Goal: Information Seeking & Learning: Check status

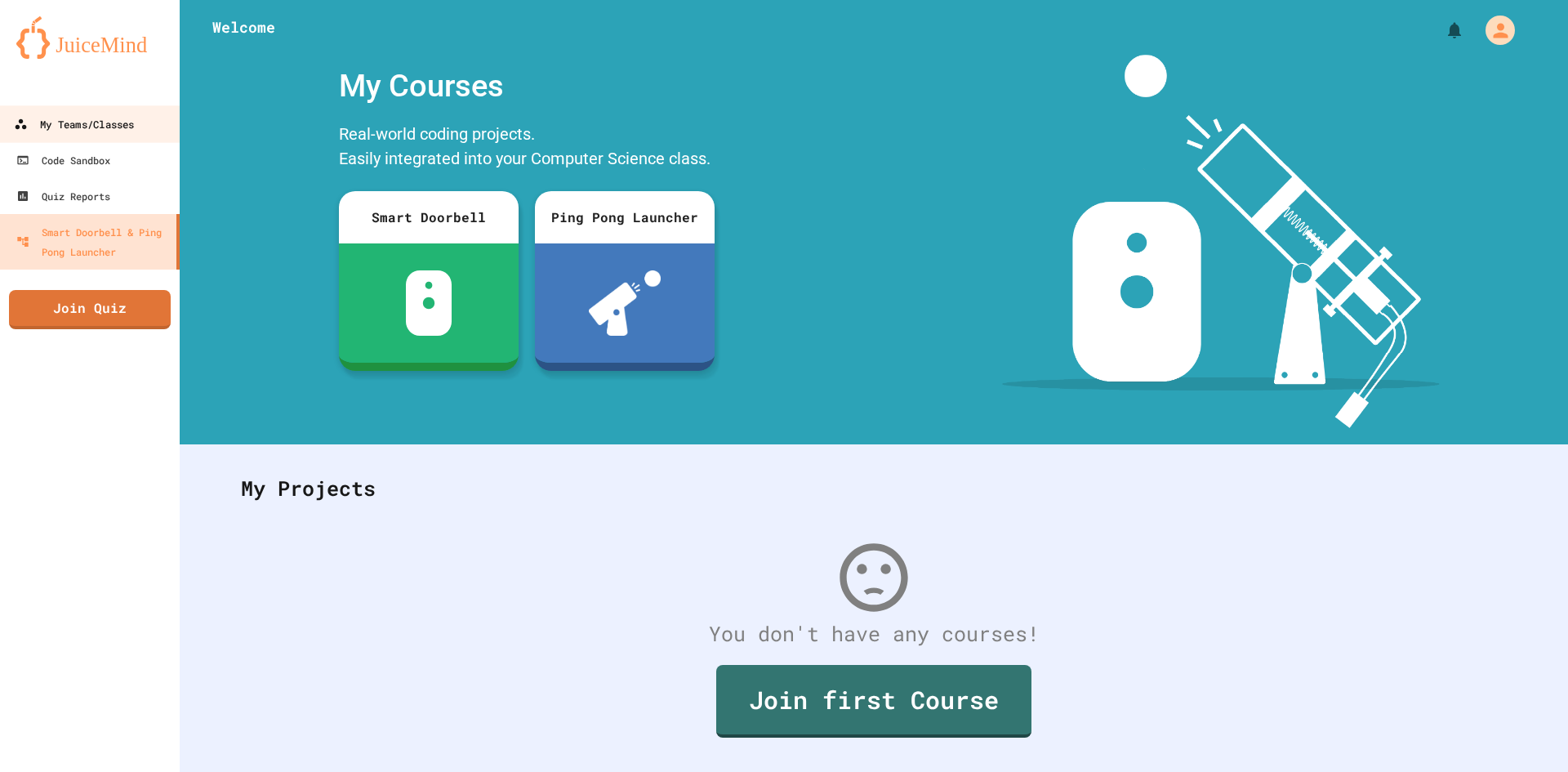
click at [109, 126] on div "My Teams/Classes" at bounding box center [73, 124] width 120 height 21
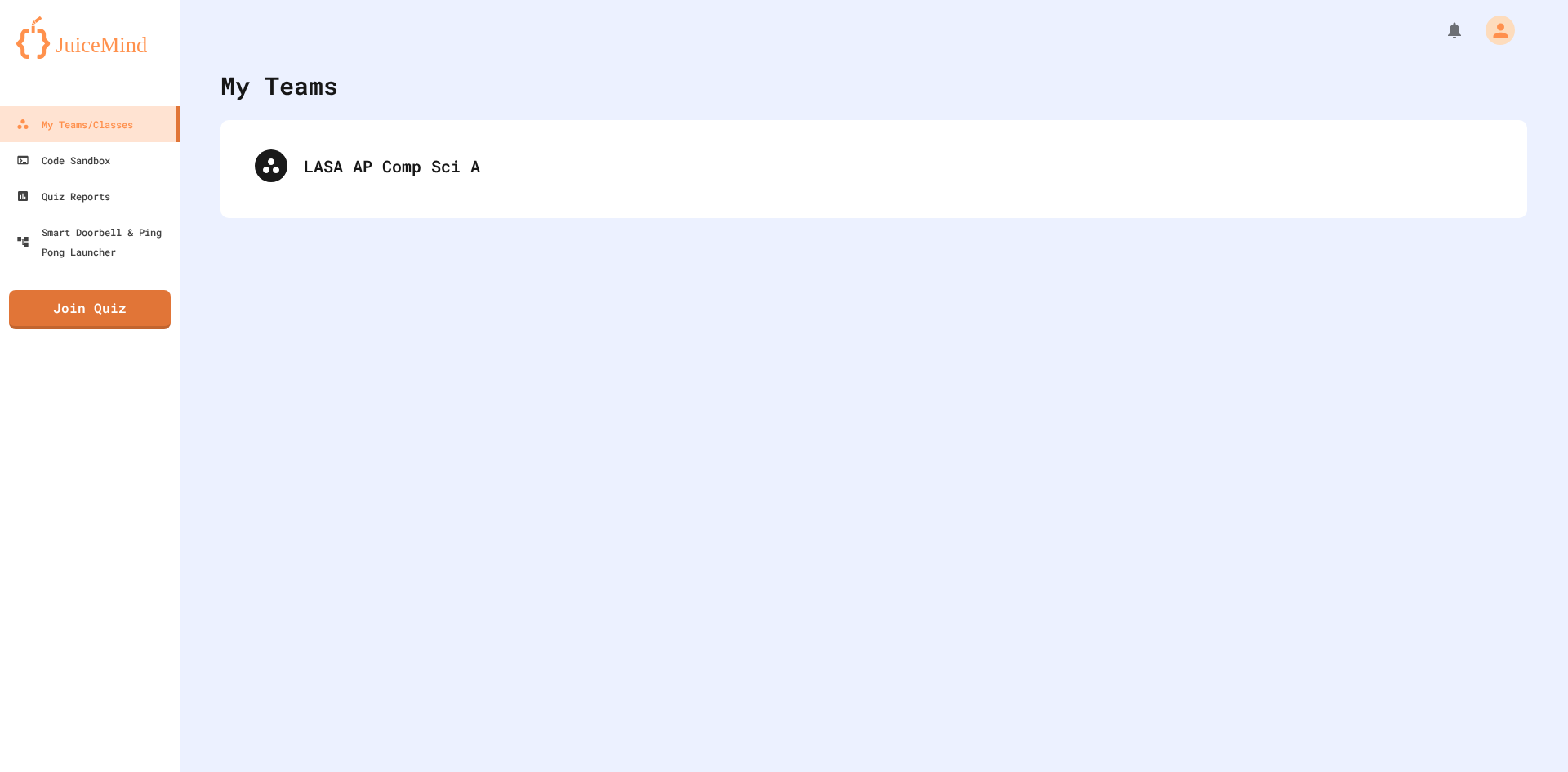
drag, startPoint x: 467, startPoint y: 176, endPoint x: 477, endPoint y: 164, distance: 15.6
click at [468, 164] on div "LASA AP Comp Sci A" at bounding box center [874, 169] width 1274 height 65
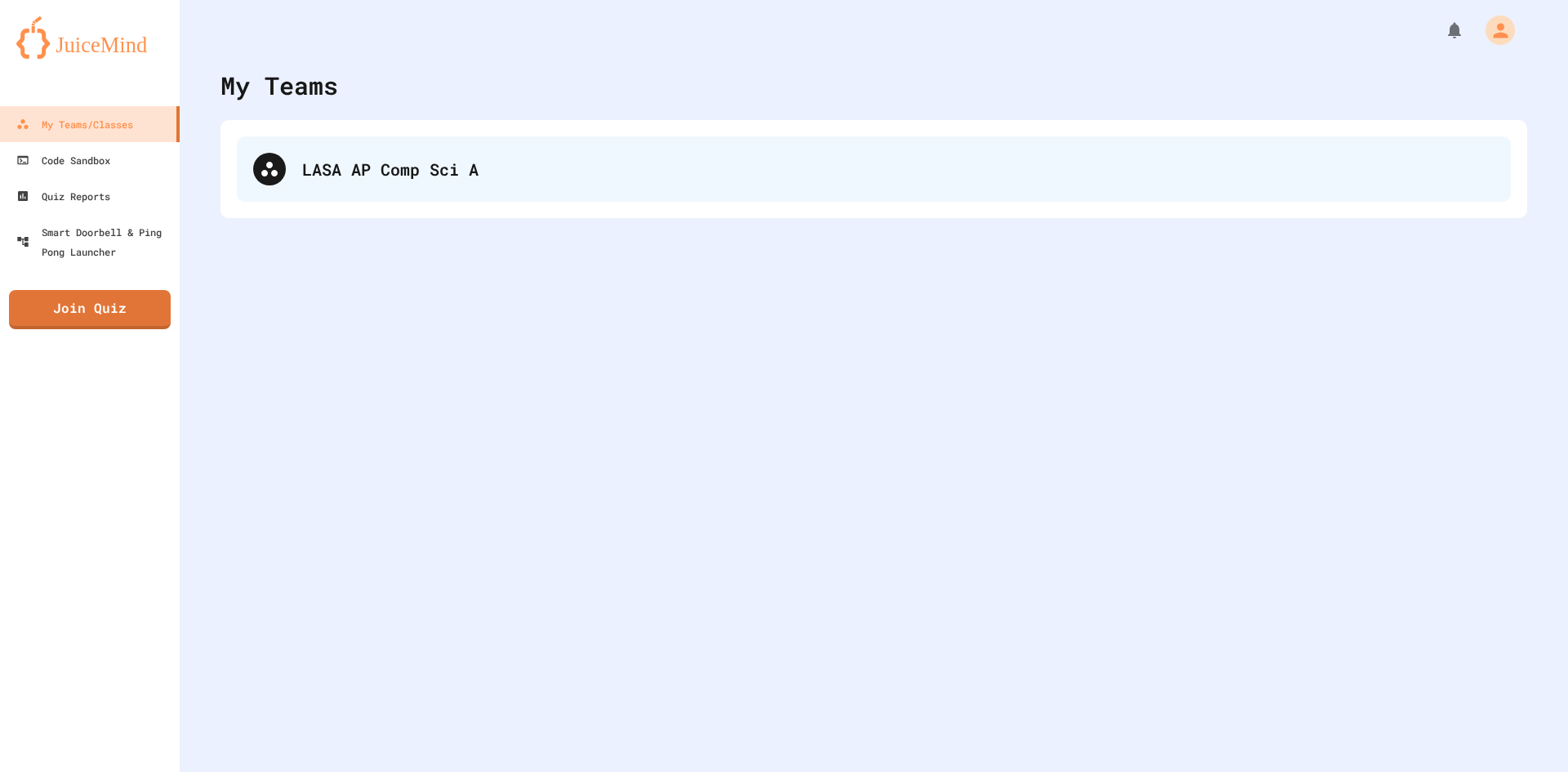
click at [485, 170] on div "LASA AP Comp Sci A" at bounding box center [899, 169] width 1193 height 25
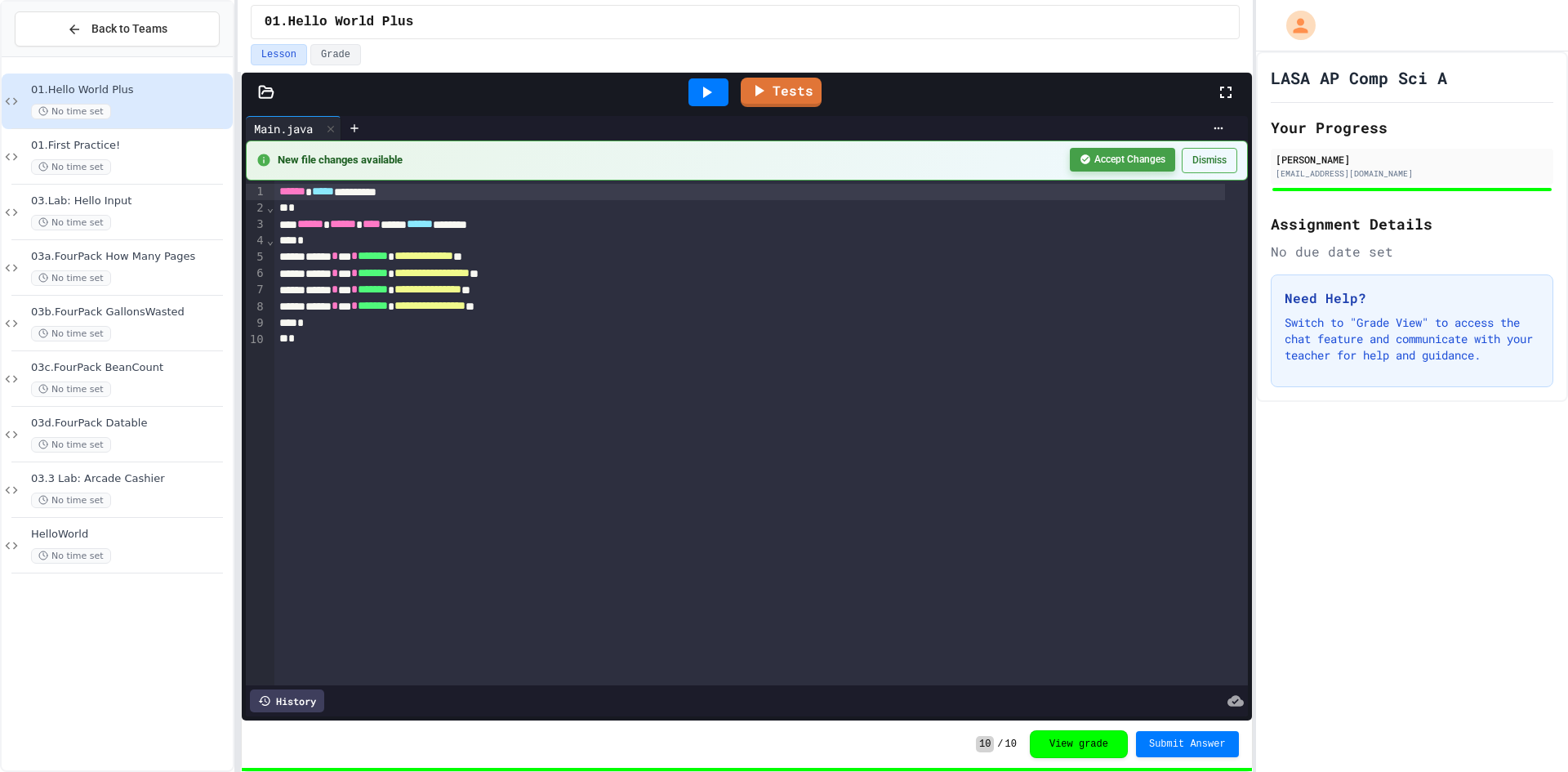
click at [1119, 158] on button "Accept Changes" at bounding box center [1122, 160] width 105 height 24
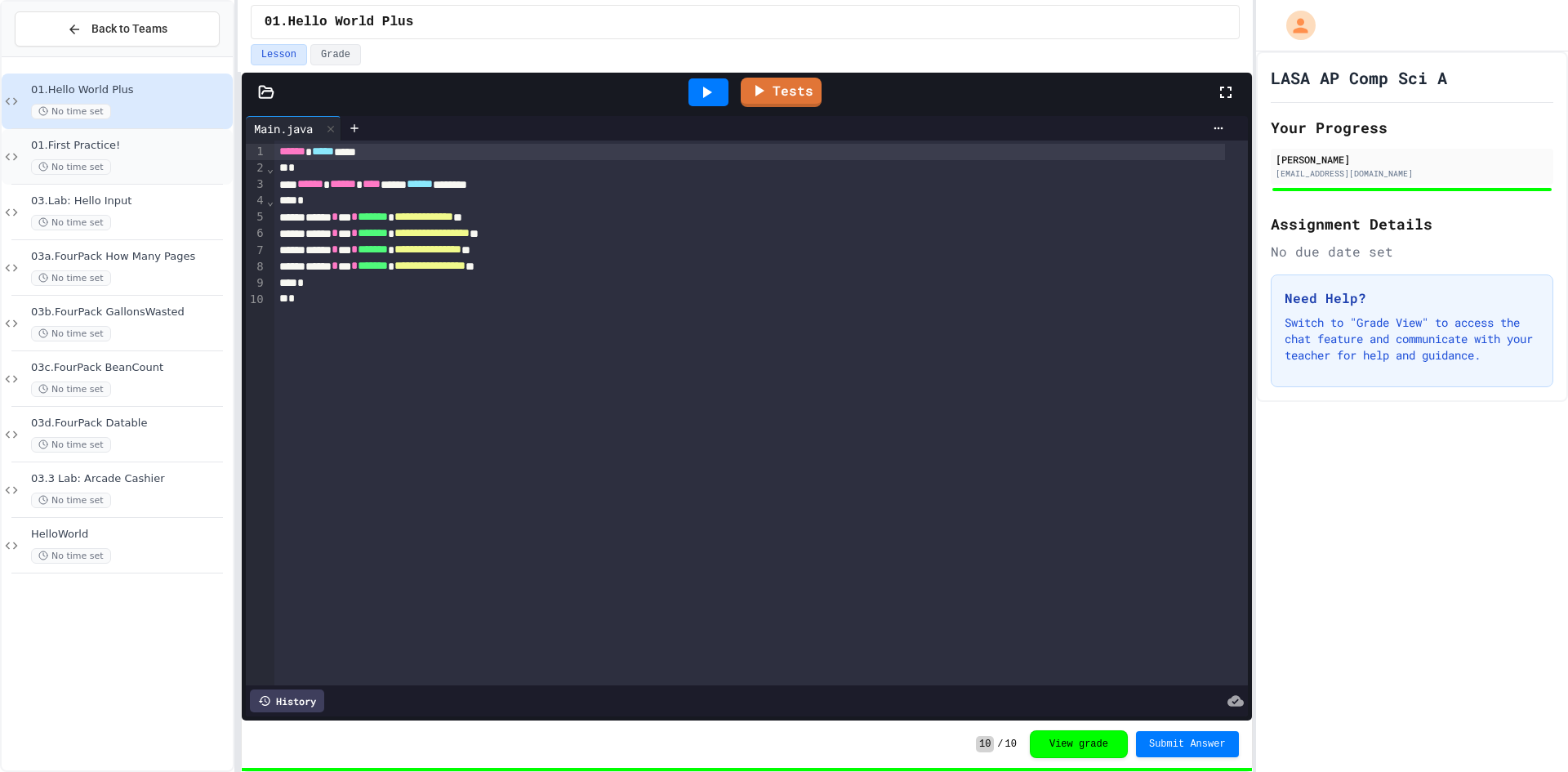
click at [124, 152] on span "01.First Practice!" at bounding box center [130, 146] width 198 height 14
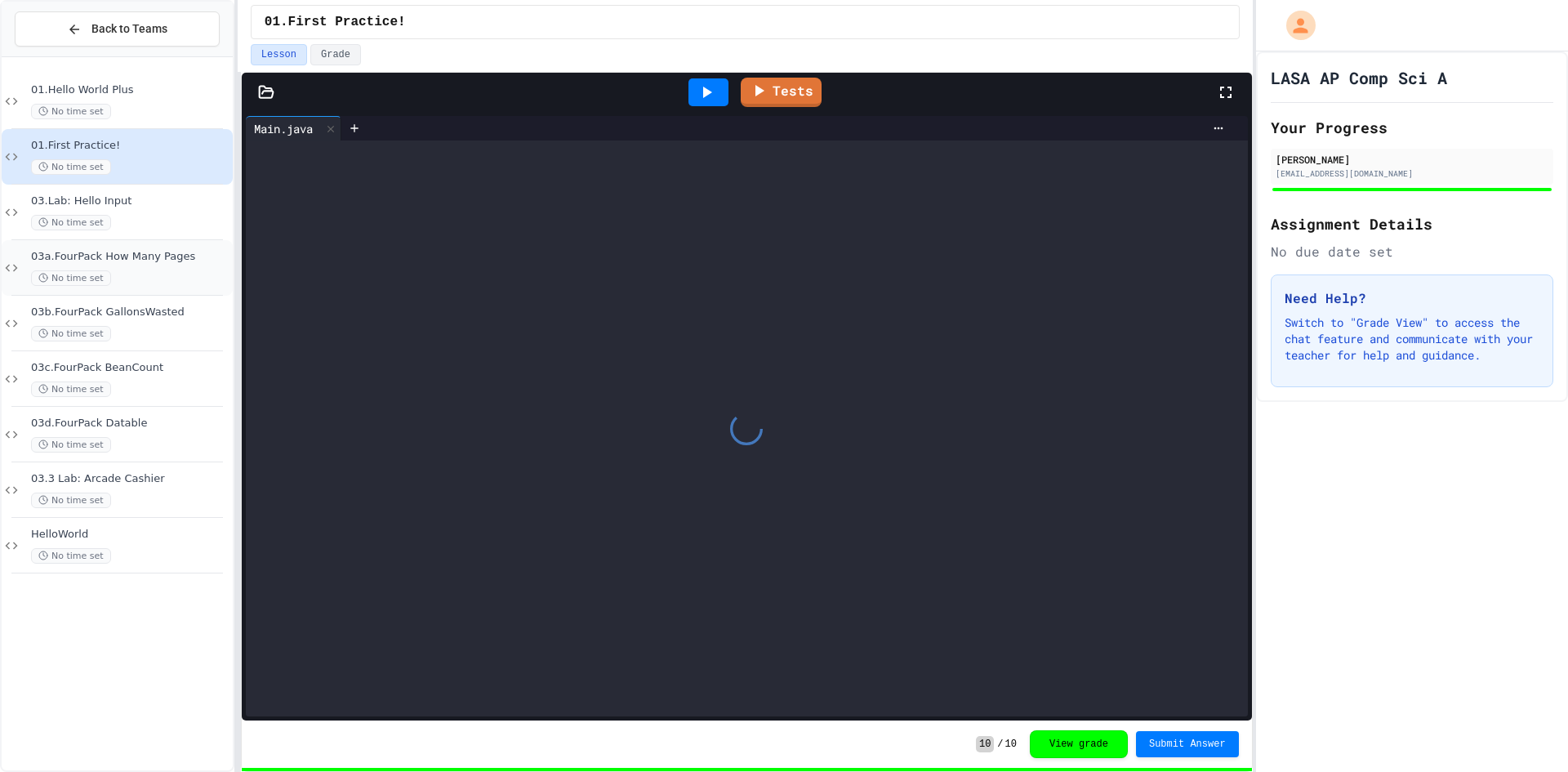
click at [154, 277] on div "No time set" at bounding box center [130, 278] width 198 height 16
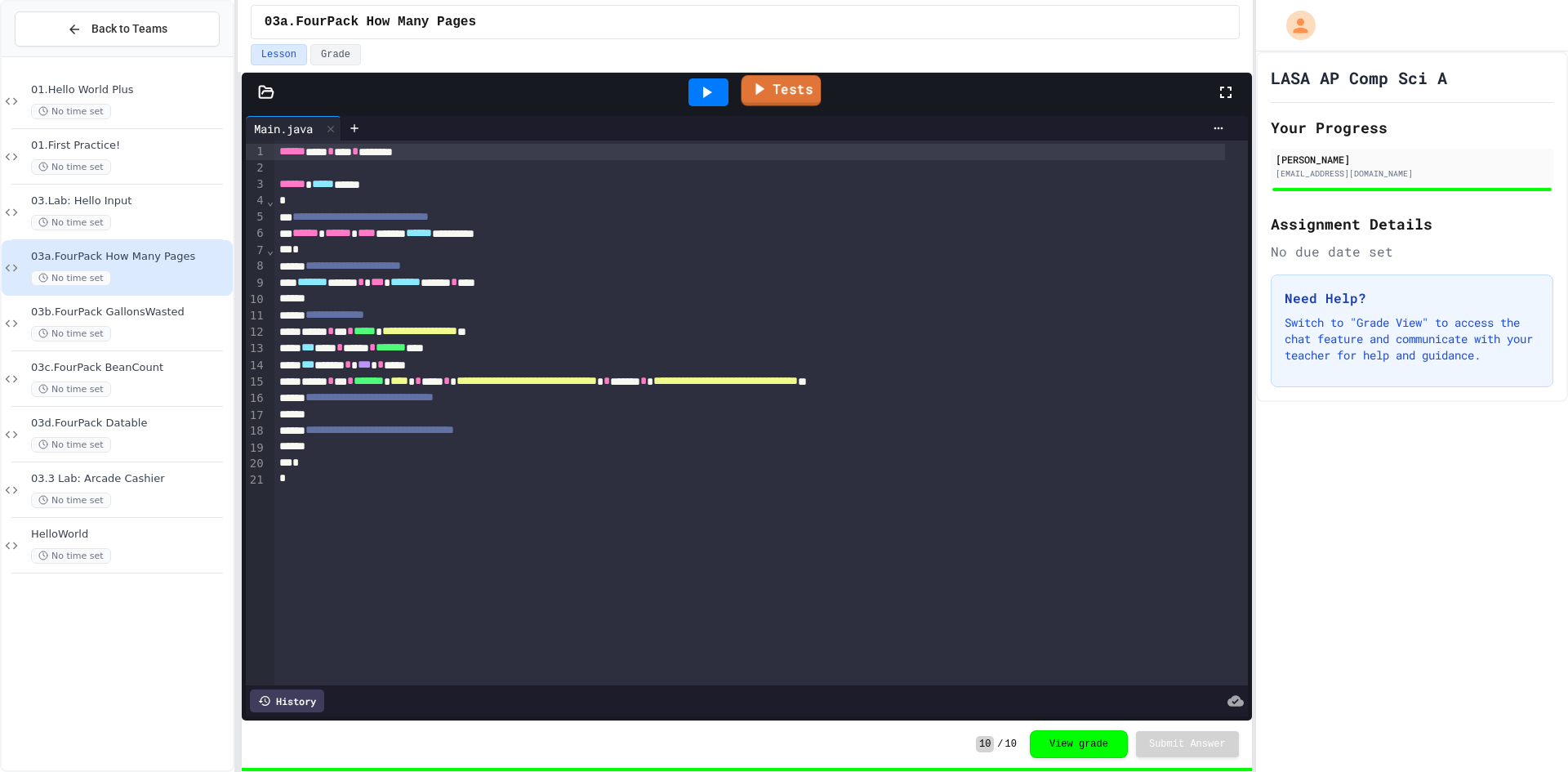
click at [771, 88] on link "Tests" at bounding box center [781, 90] width 80 height 31
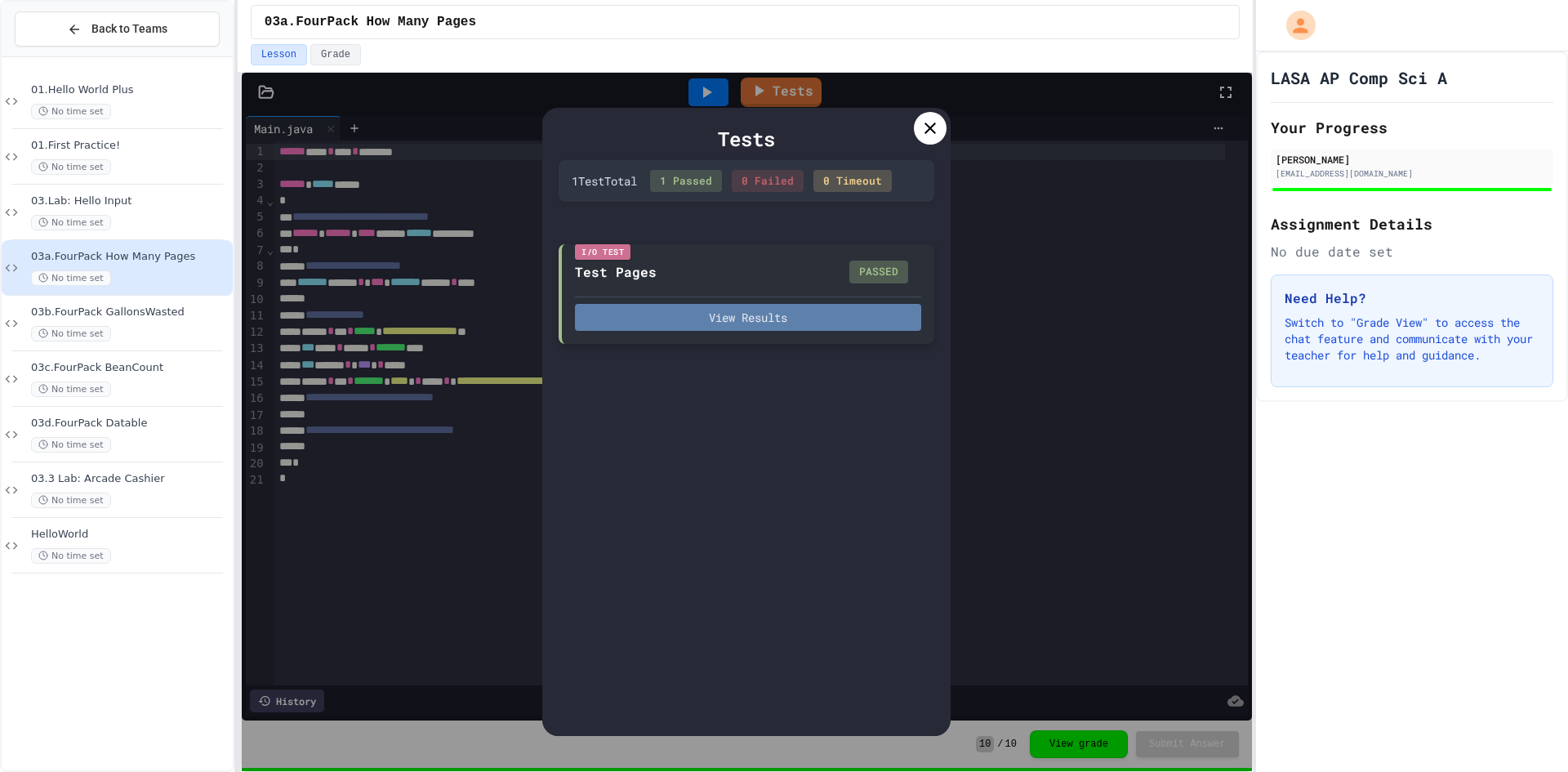
click at [833, 321] on button "View Results" at bounding box center [747, 317] width 346 height 27
drag, startPoint x: 1082, startPoint y: 250, endPoint x: 824, endPoint y: 149, distance: 277.1
click at [925, 122] on icon at bounding box center [931, 128] width 20 height 20
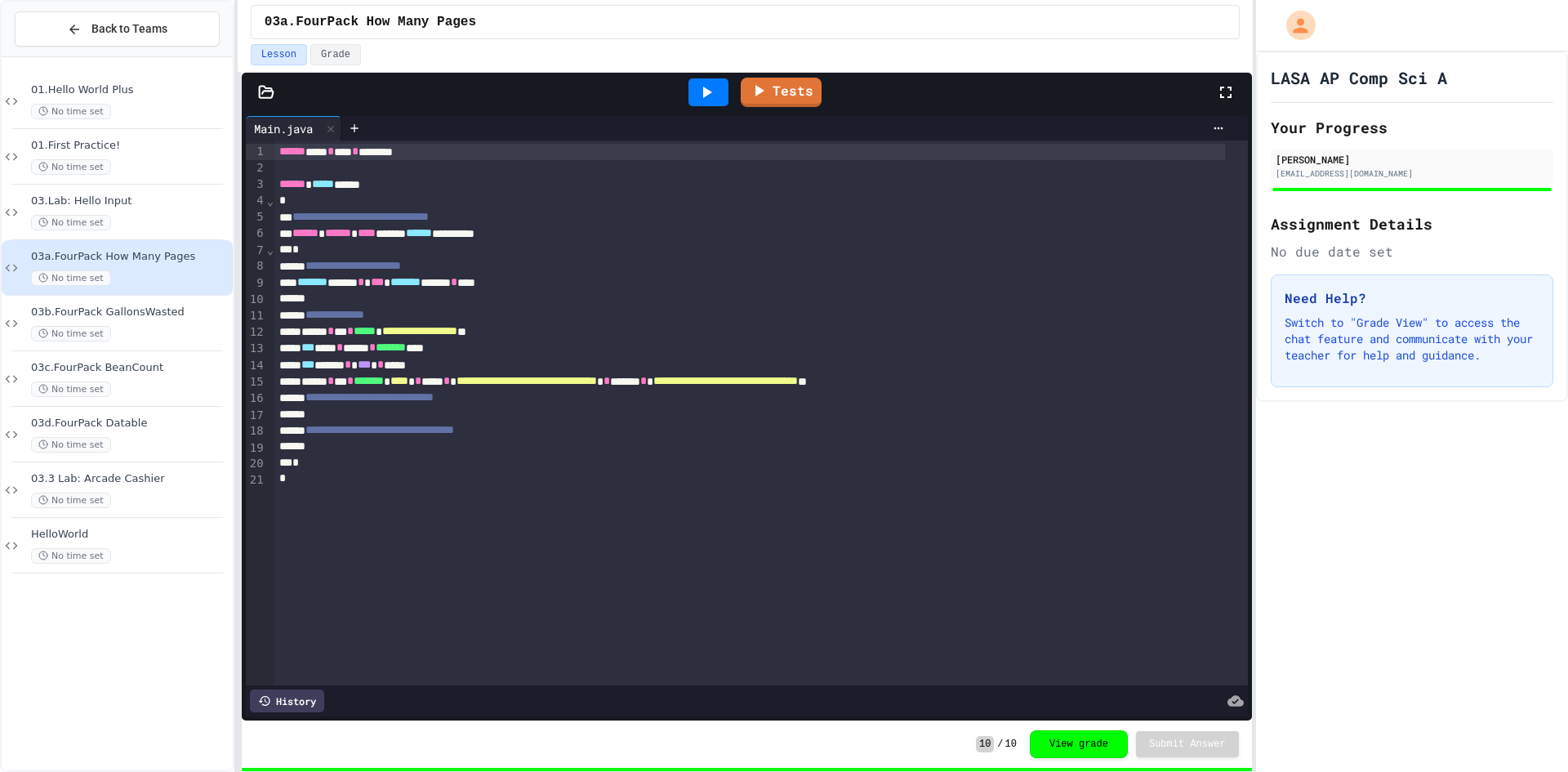
click at [1567, 706] on div "LASA AP Comp Sci A Your Progress [PERSON_NAME] [EMAIL_ADDRESS][DOMAIN_NAME] Ass…" at bounding box center [1412, 412] width 312 height 720
drag, startPoint x: 1441, startPoint y: 570, endPoint x: 1442, endPoint y: 579, distance: 9.1
click at [1441, 570] on div "LASA AP Comp Sci A Your Progress [PERSON_NAME] [EMAIL_ADDRESS][DOMAIN_NAME] Ass…" at bounding box center [1412, 412] width 312 height 720
click at [1546, 741] on div "LASA AP Comp Sci A Your Progress [PERSON_NAME] [EMAIL_ADDRESS][DOMAIN_NAME] Ass…" at bounding box center [1412, 412] width 312 height 720
drag, startPoint x: 307, startPoint y: 380, endPoint x: 422, endPoint y: 386, distance: 115.2
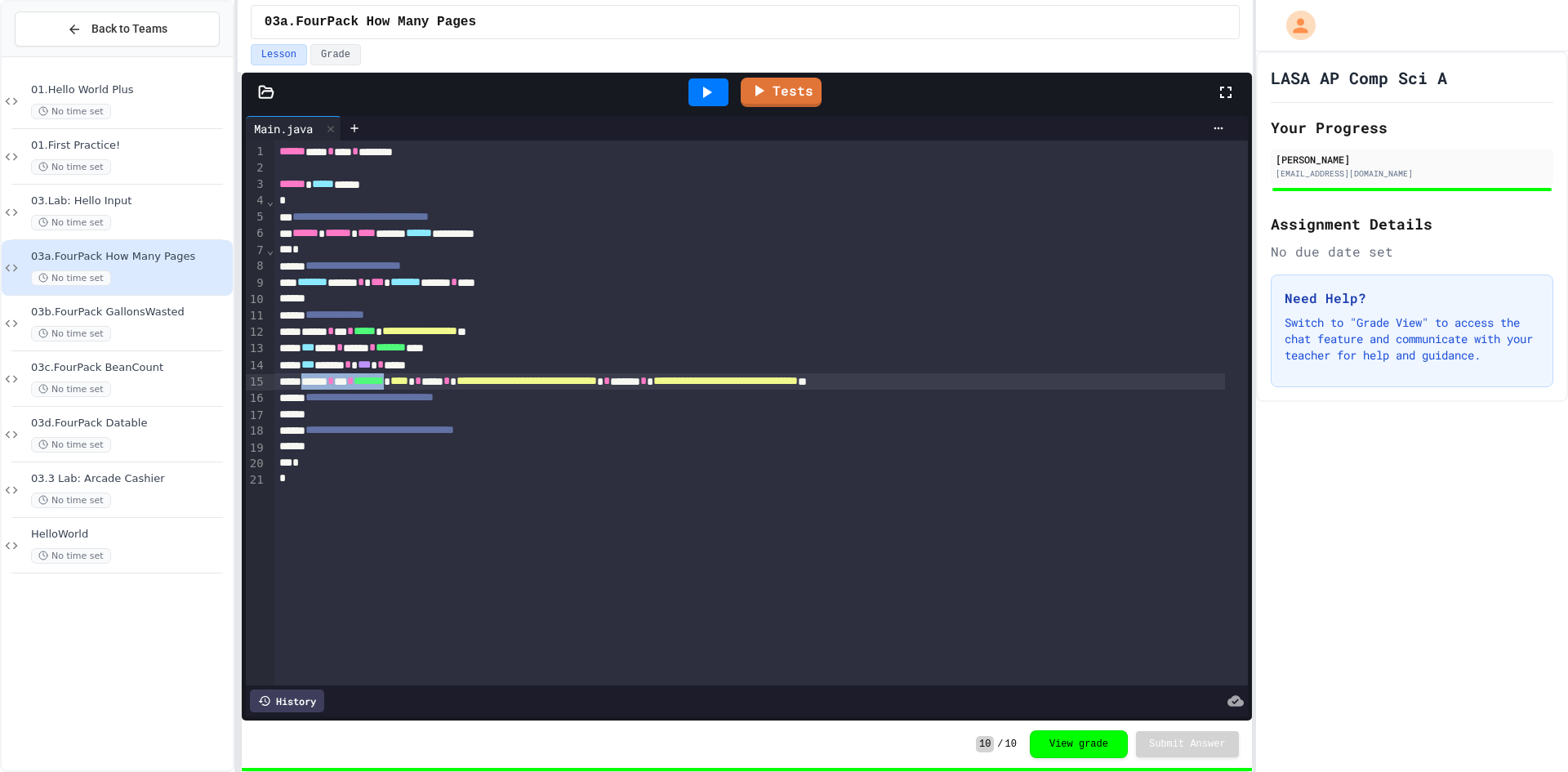
click at [422, 386] on div "**********" at bounding box center [750, 381] width 951 height 16
copy div "* * *** * *******"
click at [1456, 541] on div "LASA AP Comp Sci A Your Progress [PERSON_NAME] [EMAIL_ADDRESS][DOMAIN_NAME] Ass…" at bounding box center [1412, 412] width 312 height 720
